Goal: Transaction & Acquisition: Book appointment/travel/reservation

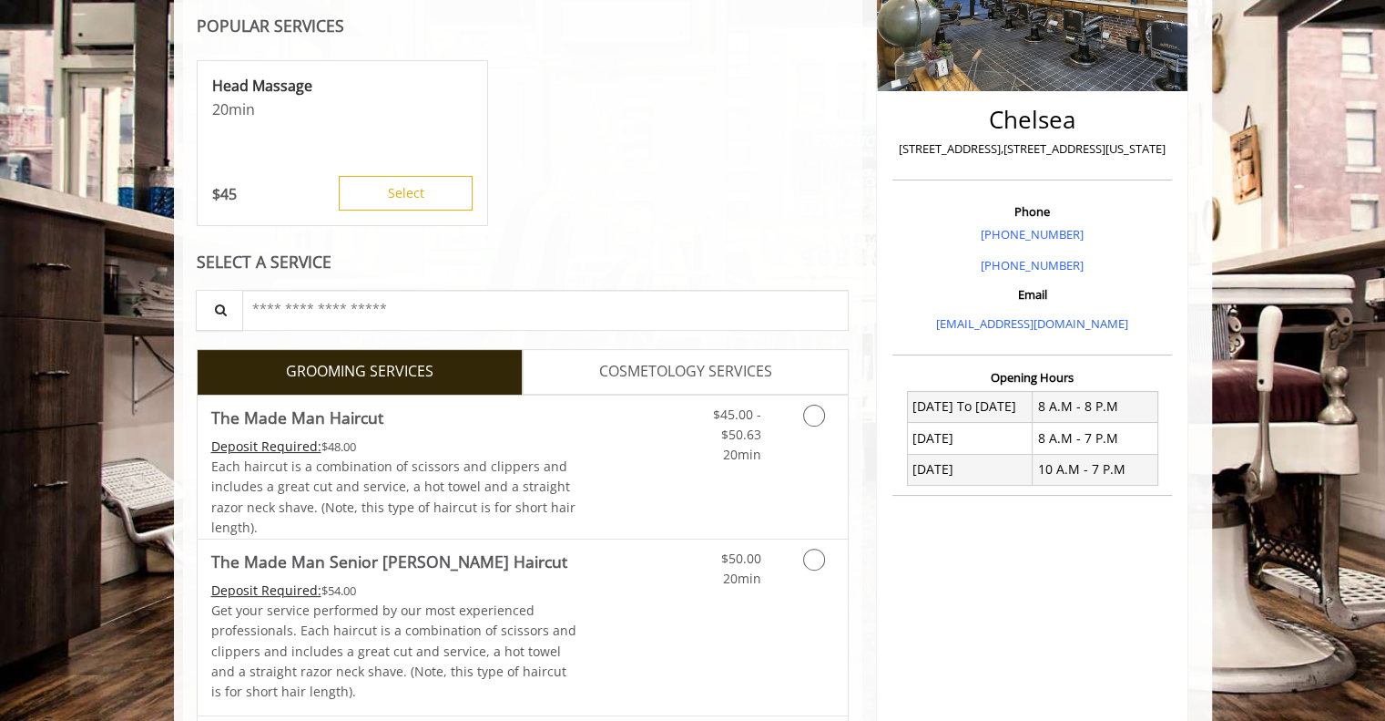
scroll to position [346, 0]
click at [628, 441] on link "Discounted Price" at bounding box center [631, 465] width 108 height 143
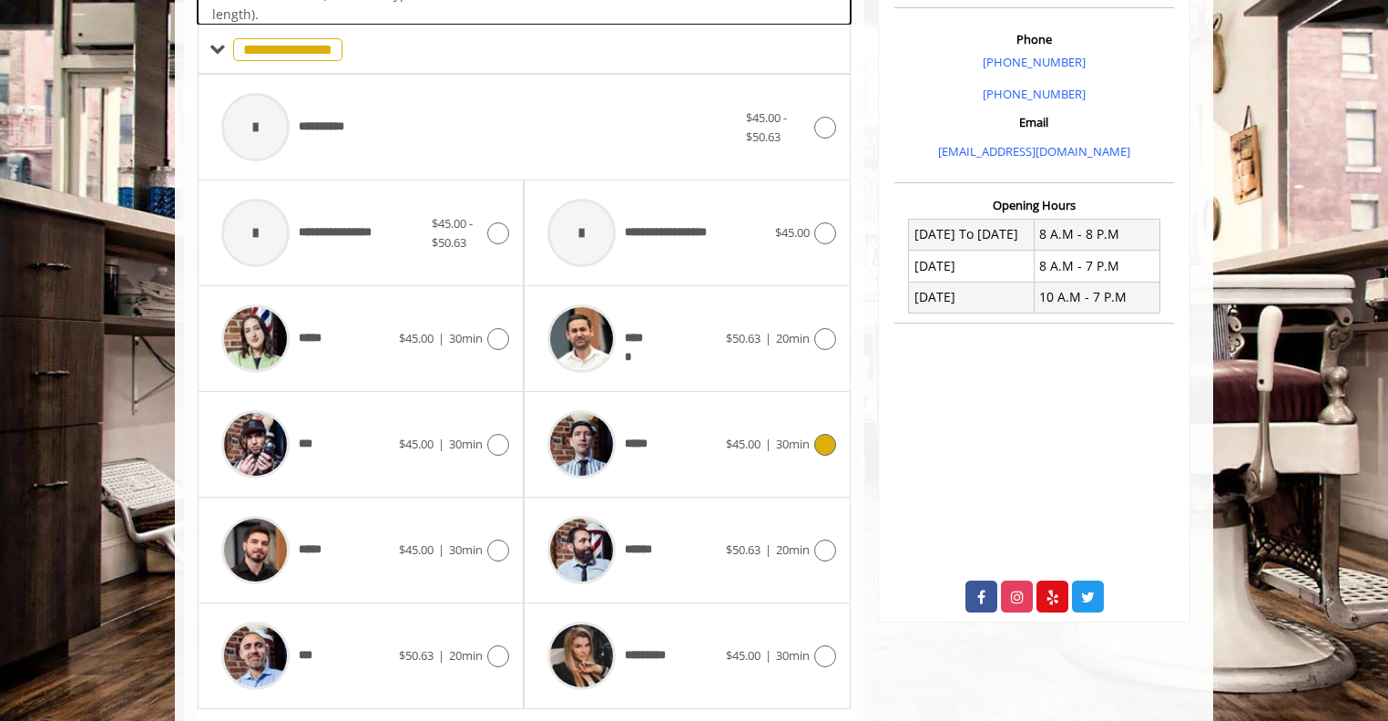
scroll to position [541, 0]
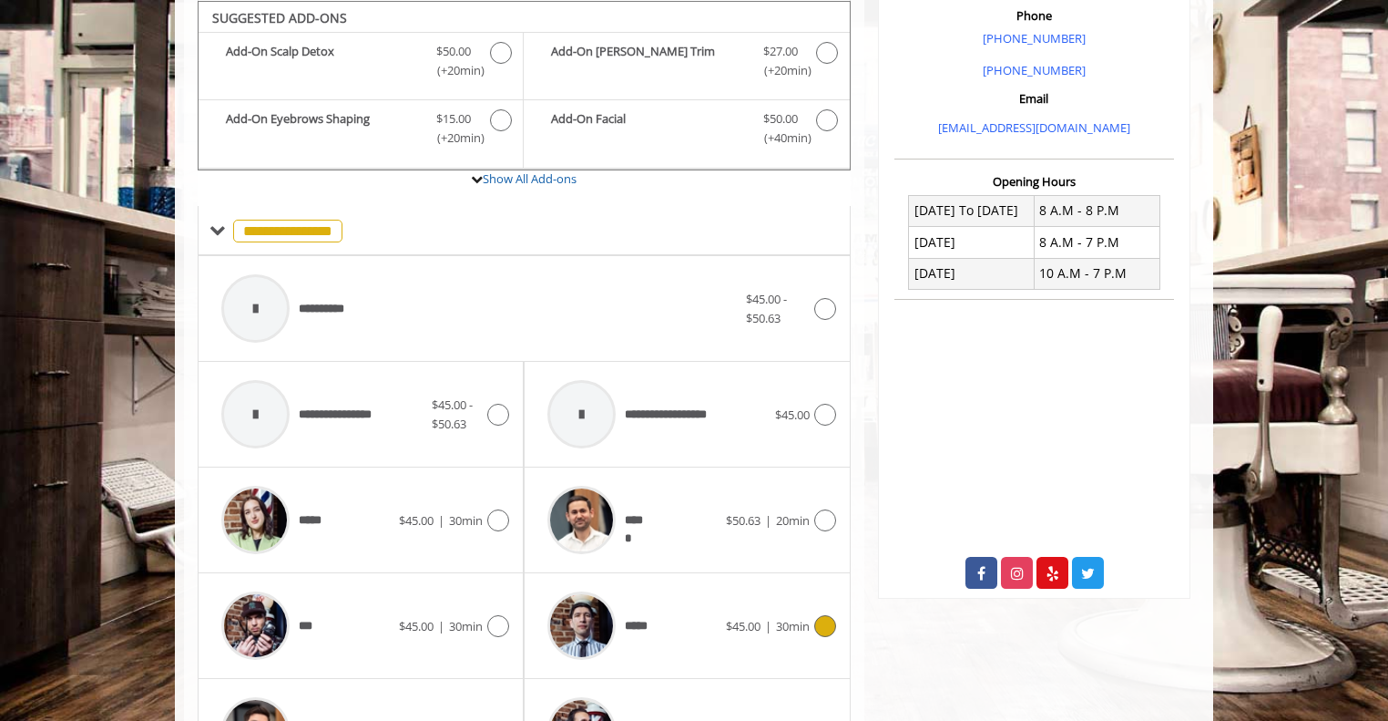
click at [637, 600] on span "*****" at bounding box center [597, 625] width 118 height 87
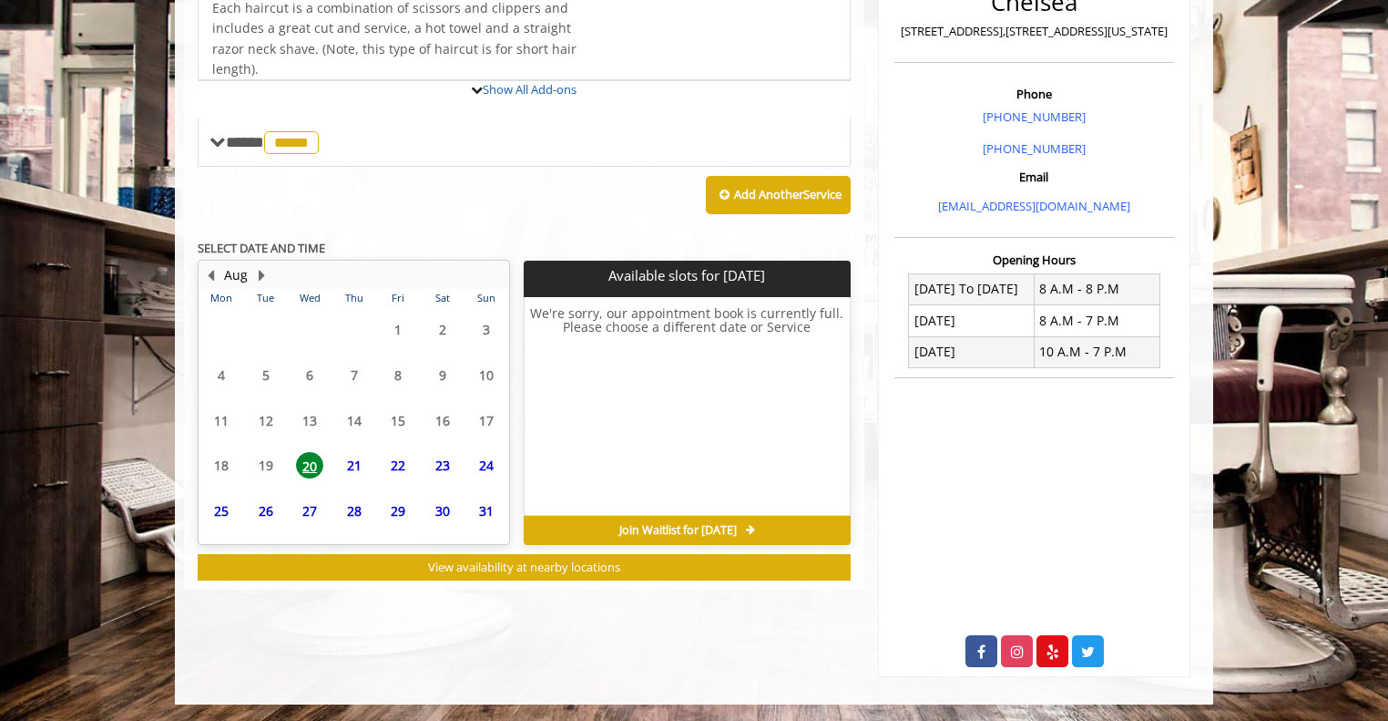
scroll to position [540, 0]
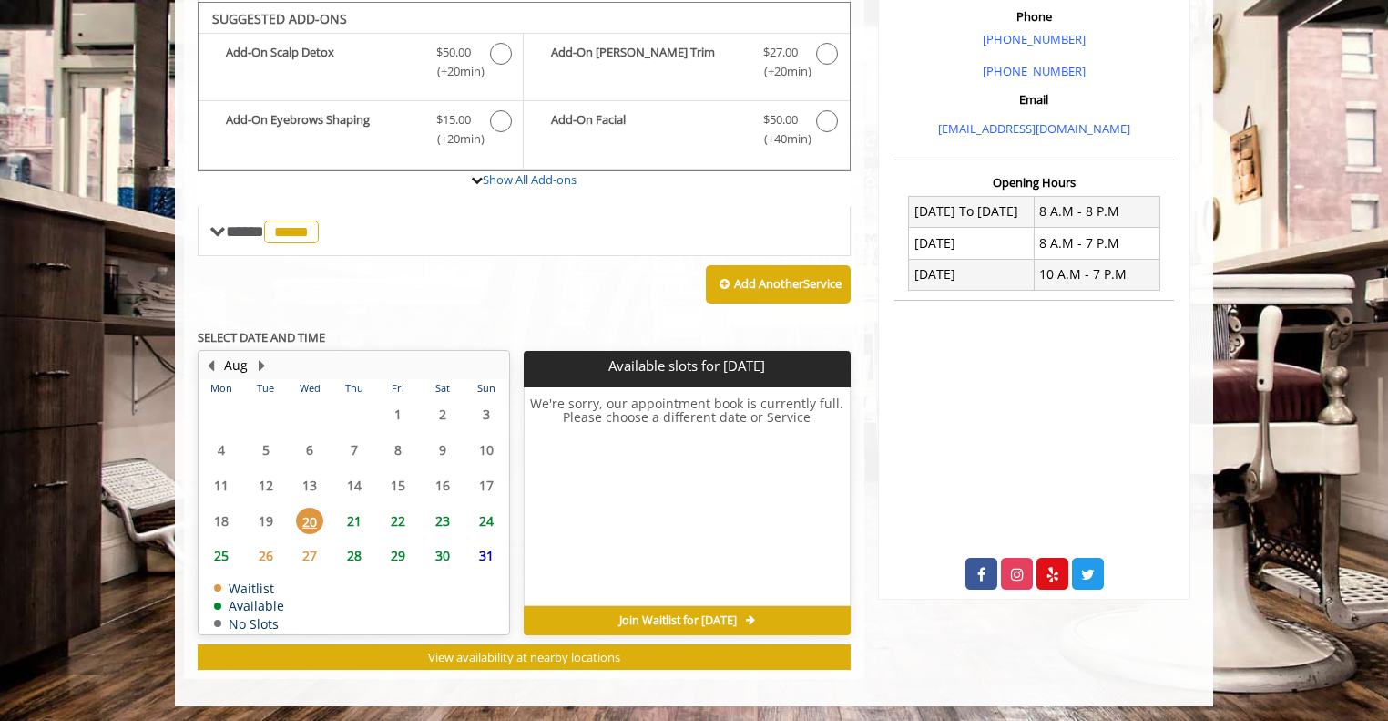
click at [355, 512] on span "21" at bounding box center [354, 520] width 27 height 26
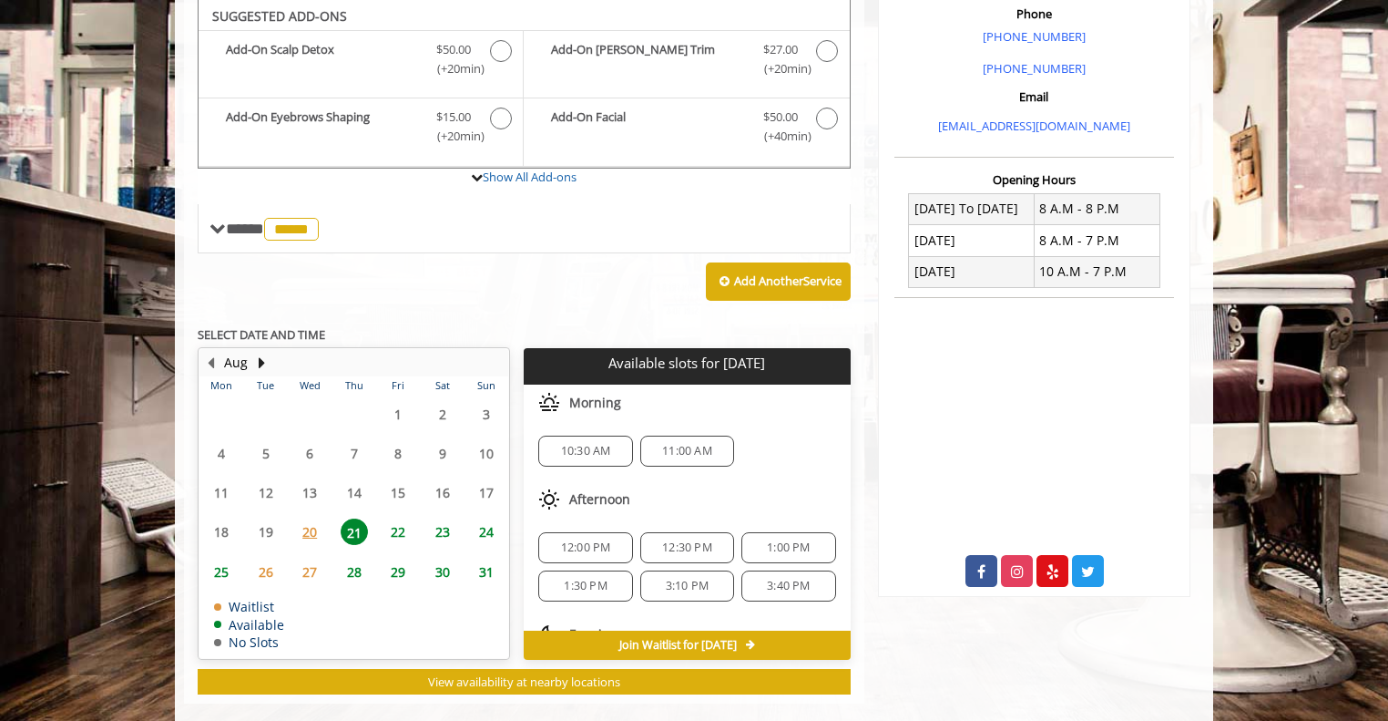
scroll to position [542, 0]
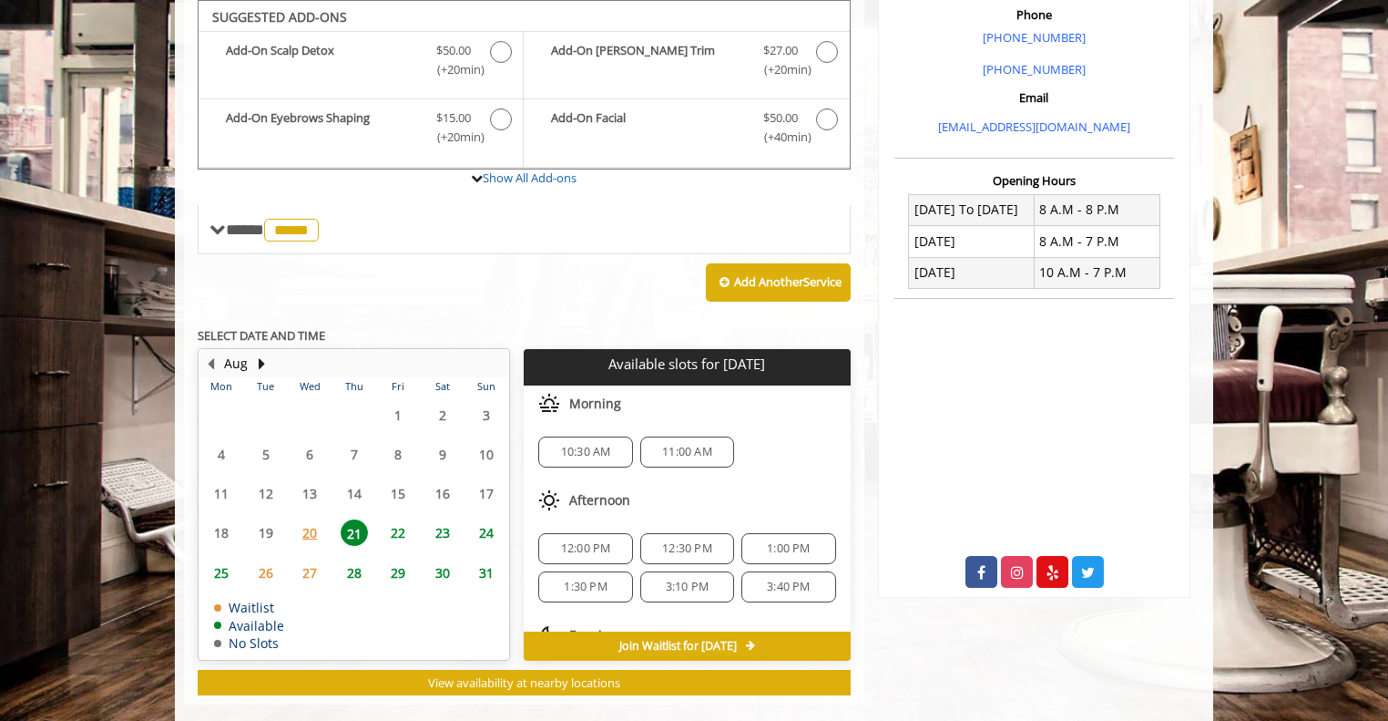
click at [662, 450] on span "11:00 AM" at bounding box center [687, 452] width 50 height 15
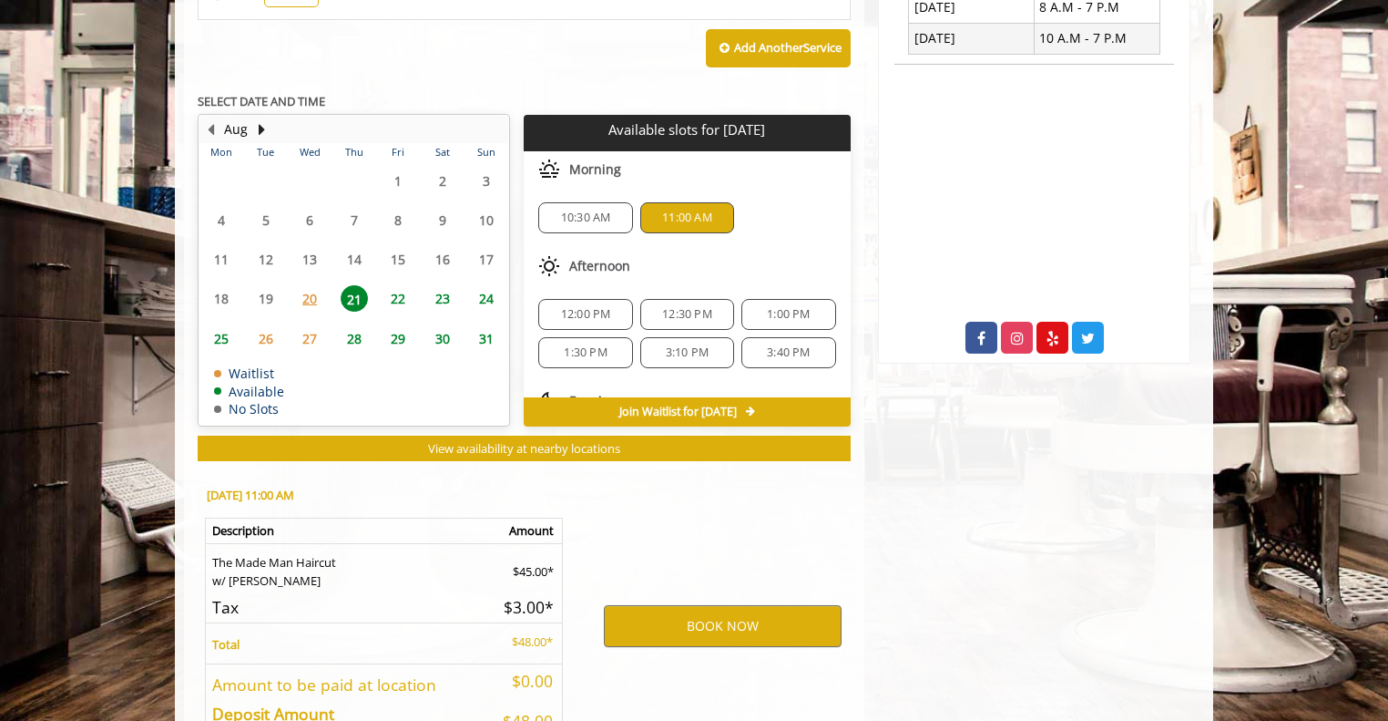
scroll to position [896, 0]
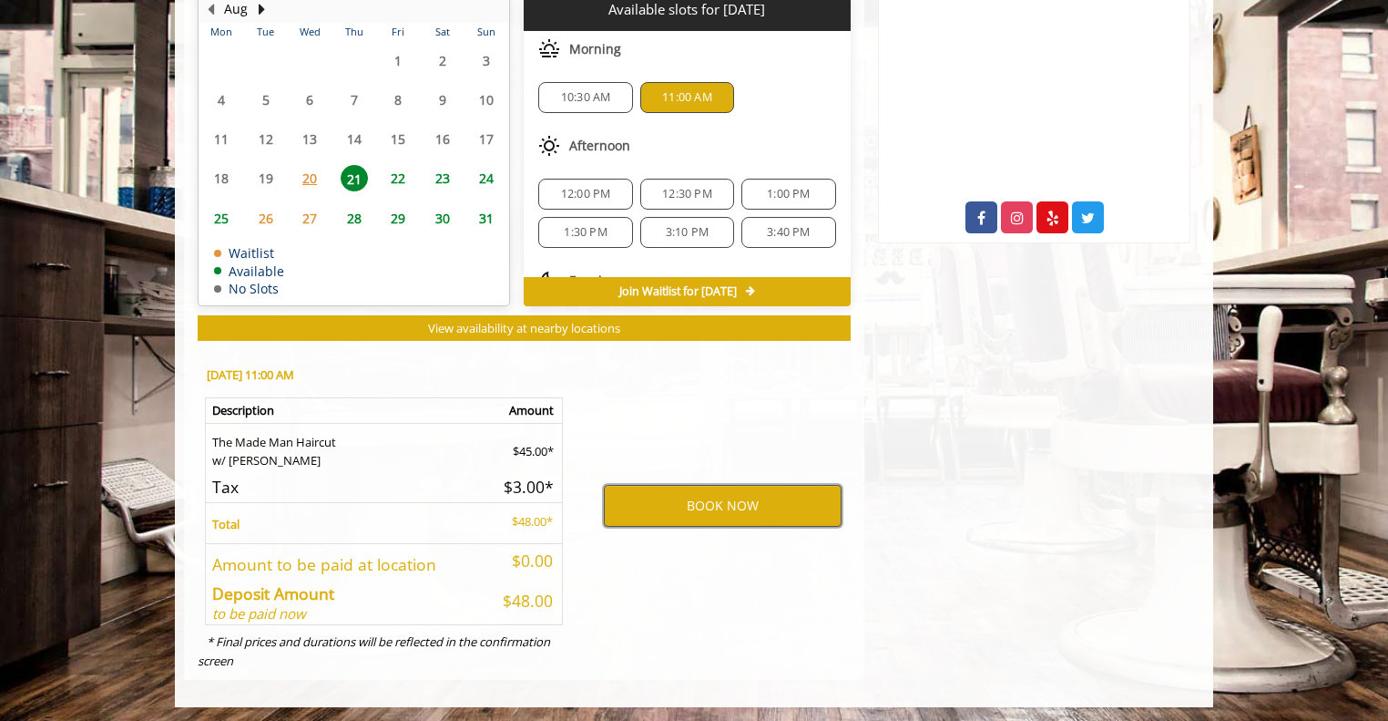
click at [706, 496] on button "BOOK NOW" at bounding box center [723, 506] width 238 height 42
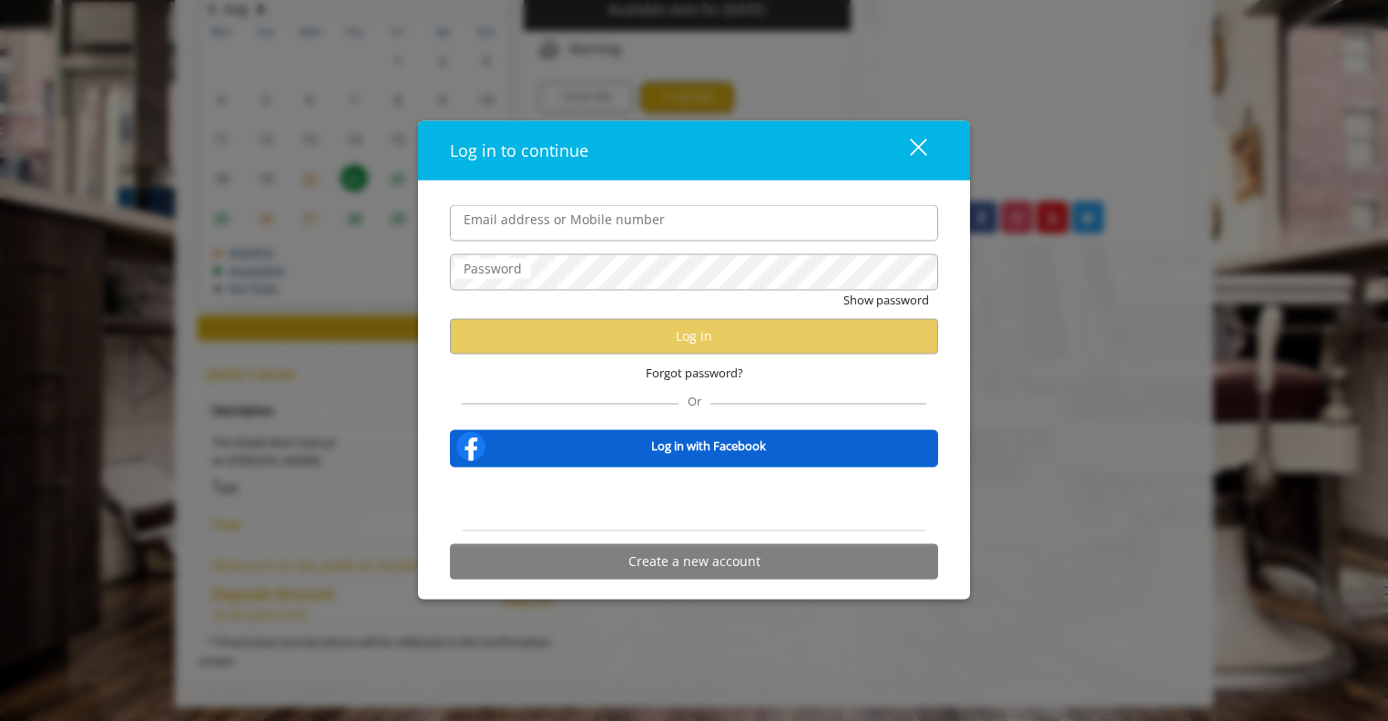
type input "**********"
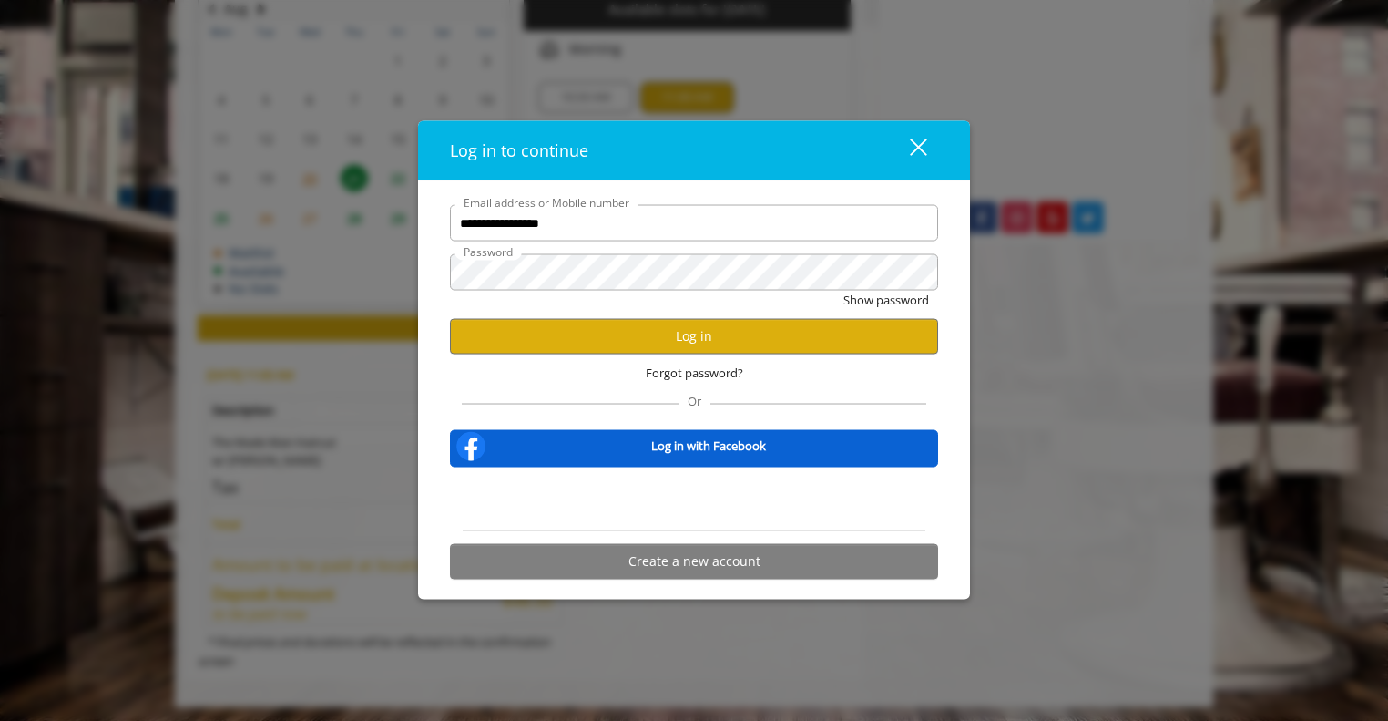
scroll to position [0, 0]
click at [626, 335] on button "Log in" at bounding box center [694, 336] width 488 height 36
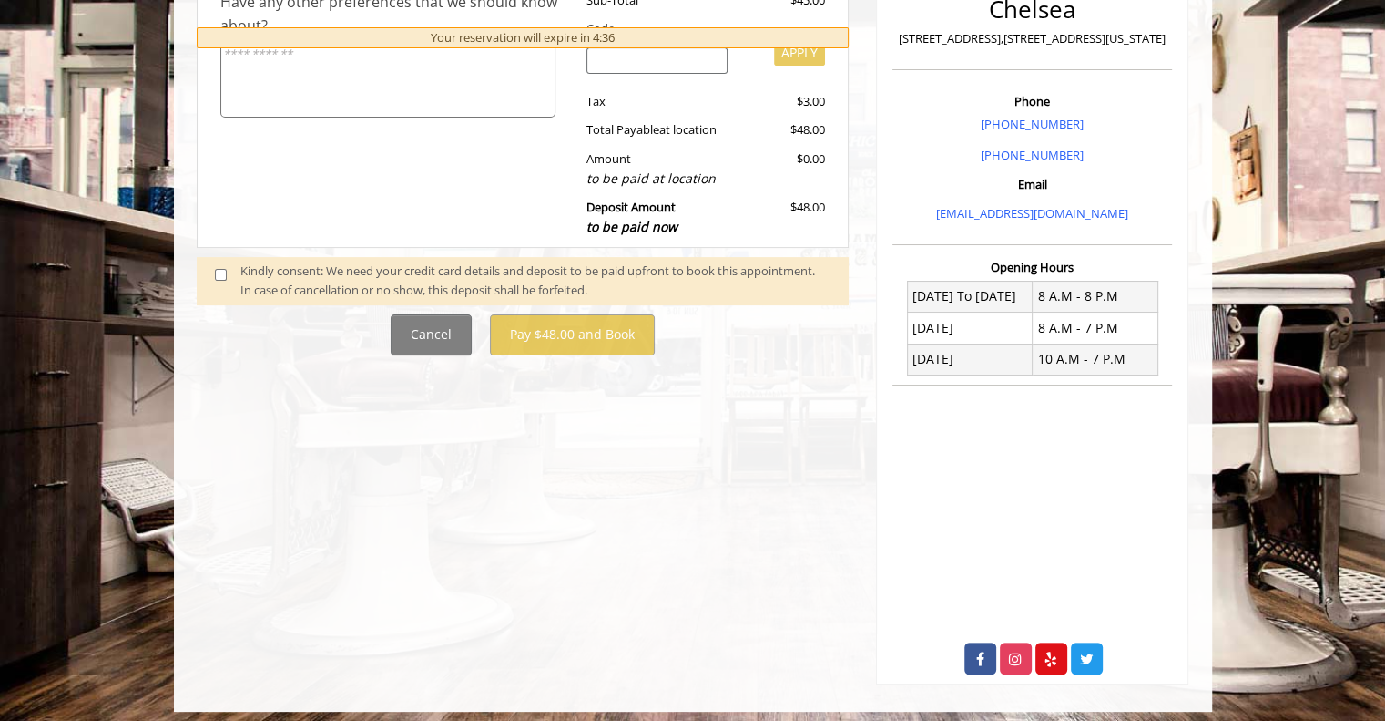
scroll to position [455, 0]
click at [323, 281] on div "Kindly consent: We need your credit card details and deposit to be paid upfront…" at bounding box center [535, 280] width 590 height 38
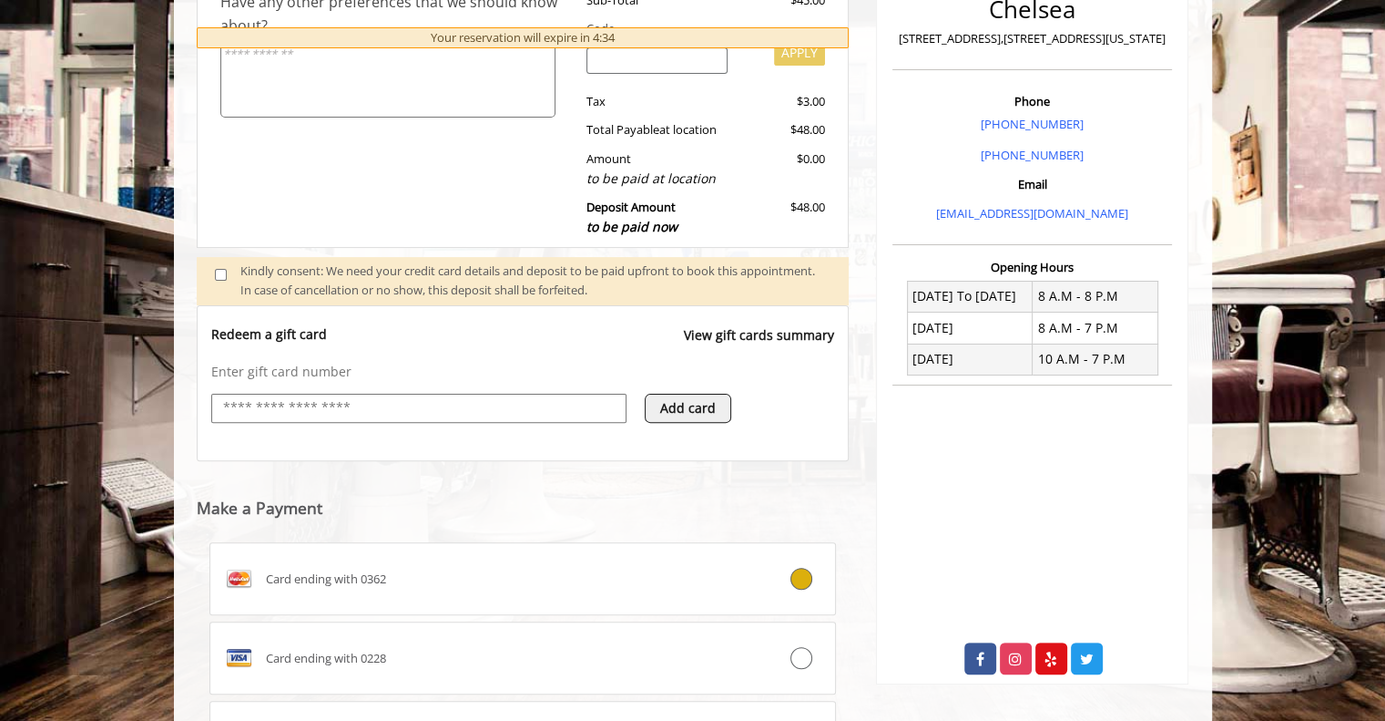
scroll to position [618, 0]
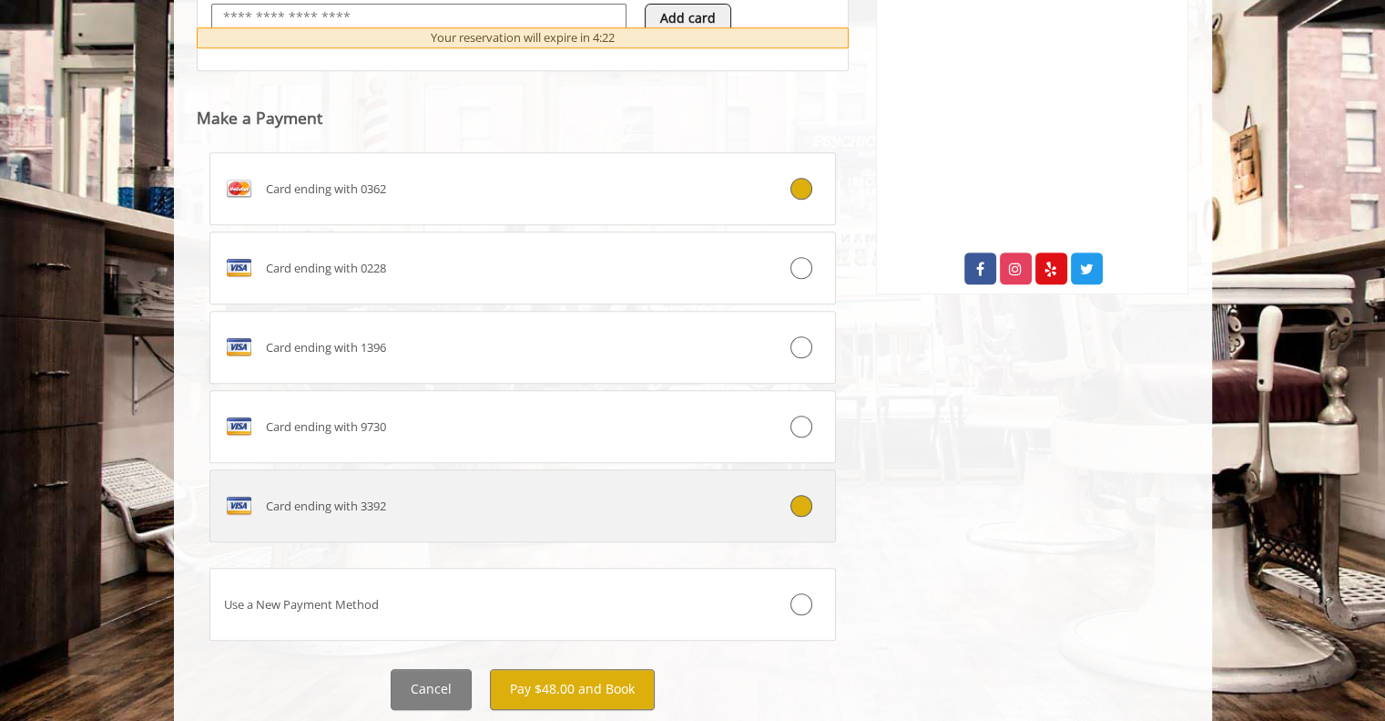
click at [429, 520] on label "Card ending with 3392" at bounding box center [524, 505] width 628 height 73
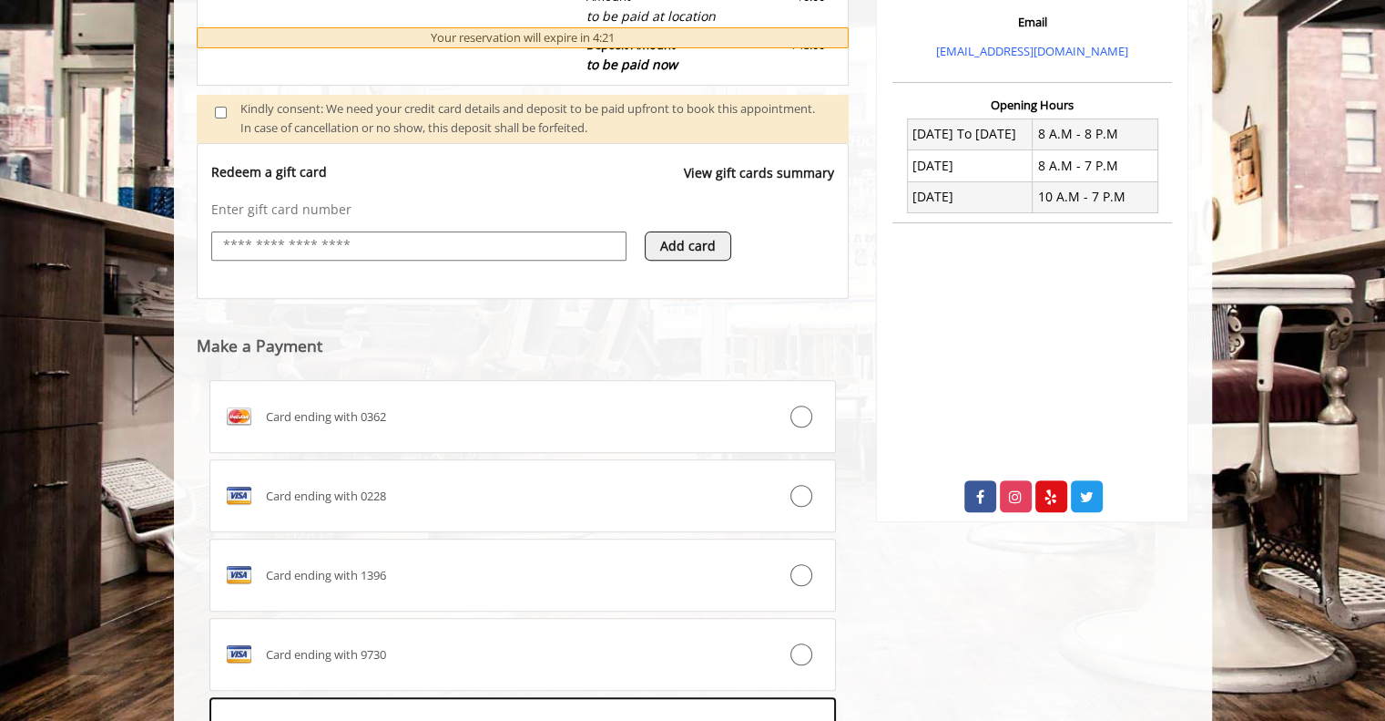
scroll to position [896, 0]
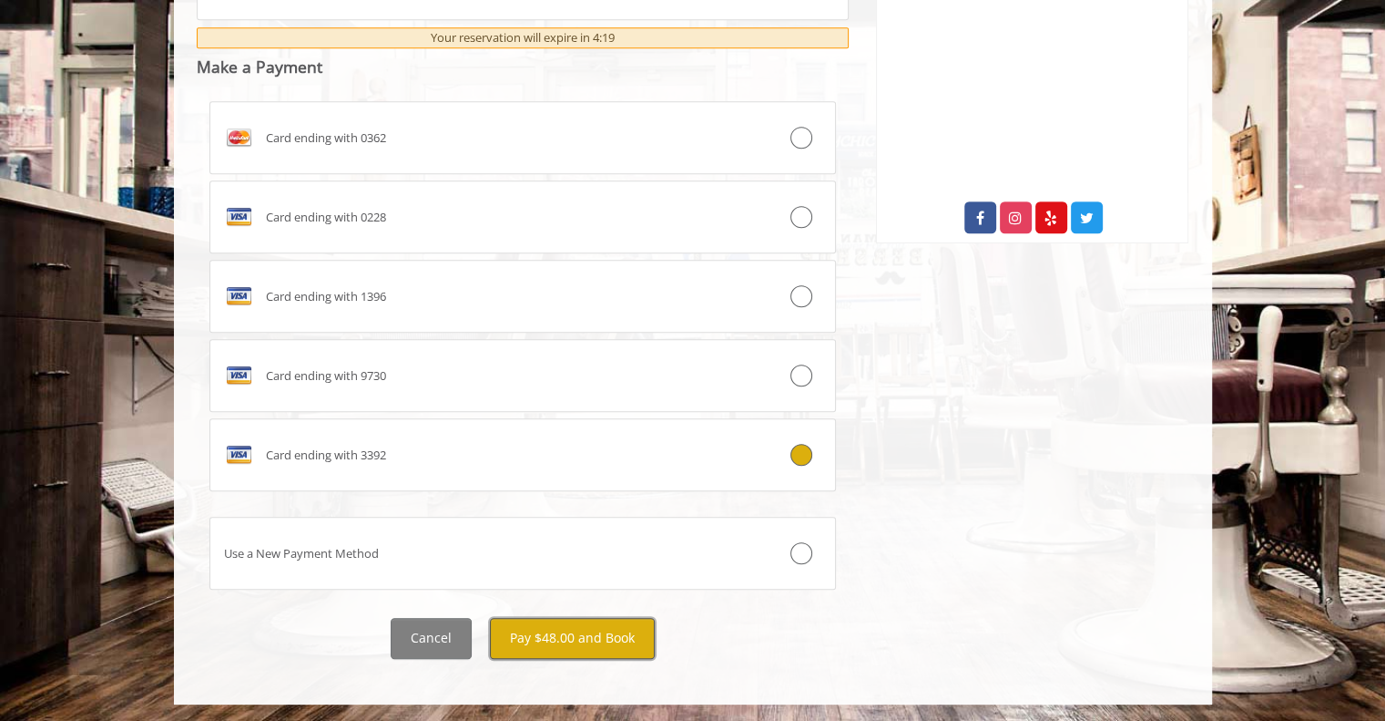
click at [619, 643] on button "Pay $48.00 and Book" at bounding box center [572, 638] width 165 height 41
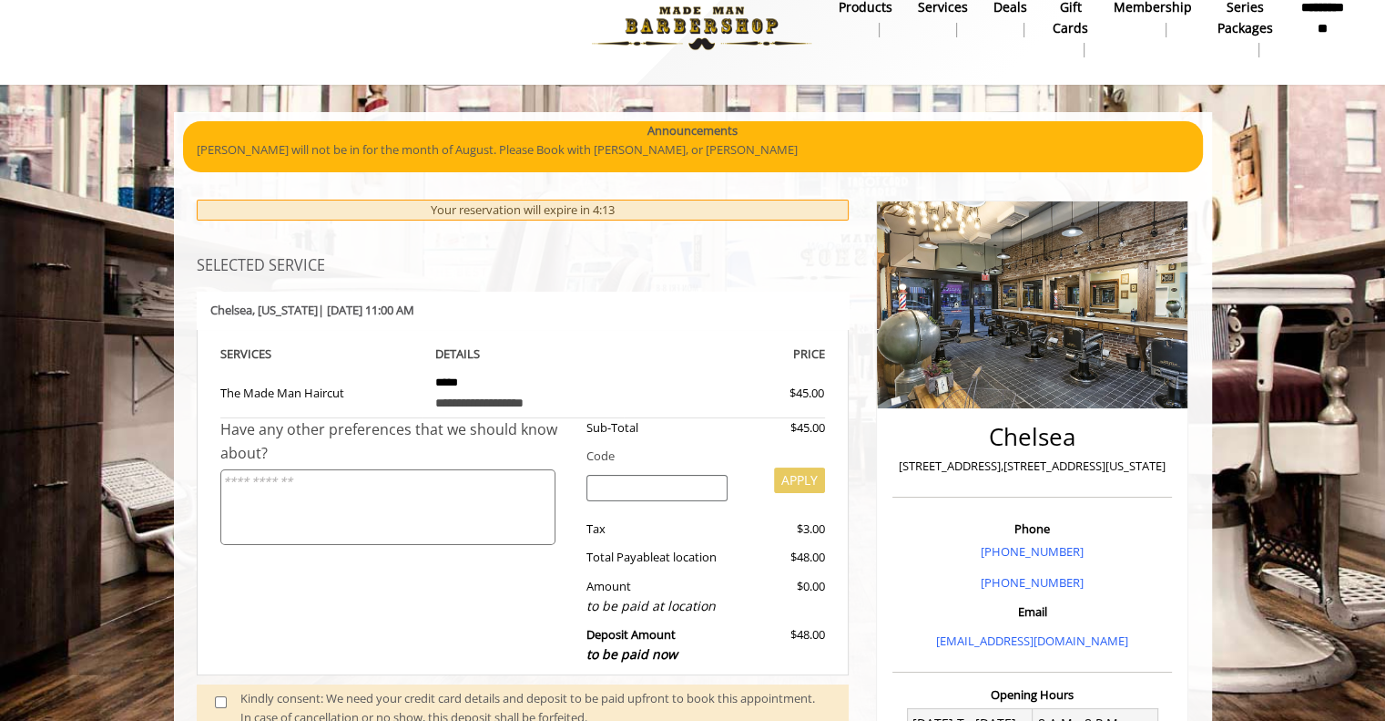
scroll to position [0, 0]
